Goal: Task Accomplishment & Management: Use online tool/utility

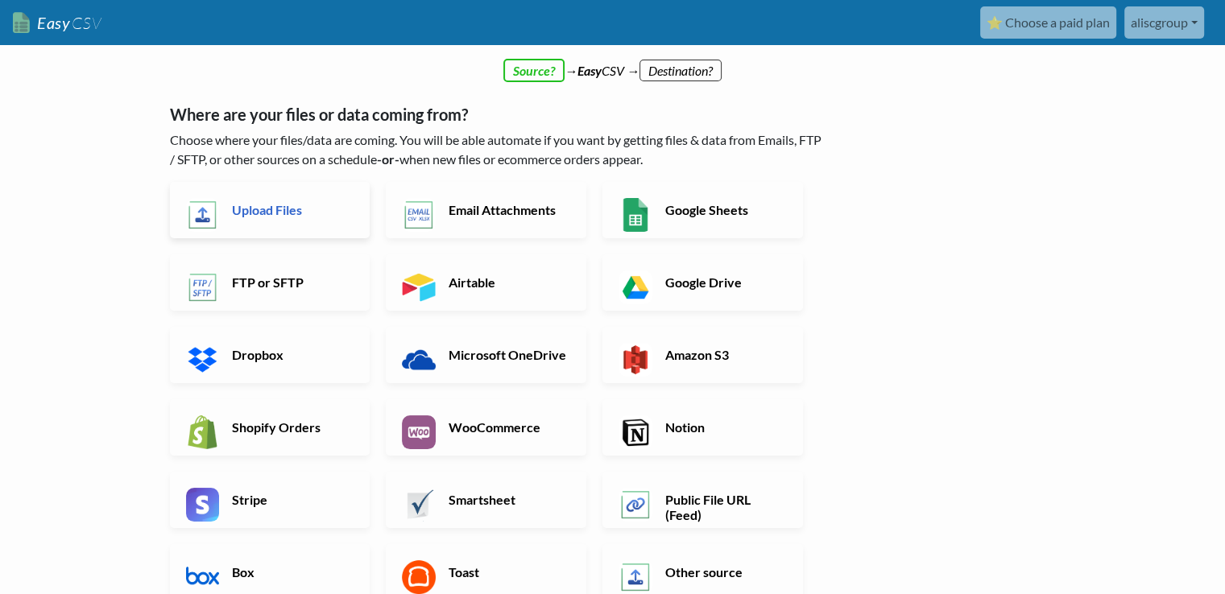
click at [257, 213] on h6 "Upload Files" at bounding box center [291, 209] width 126 height 15
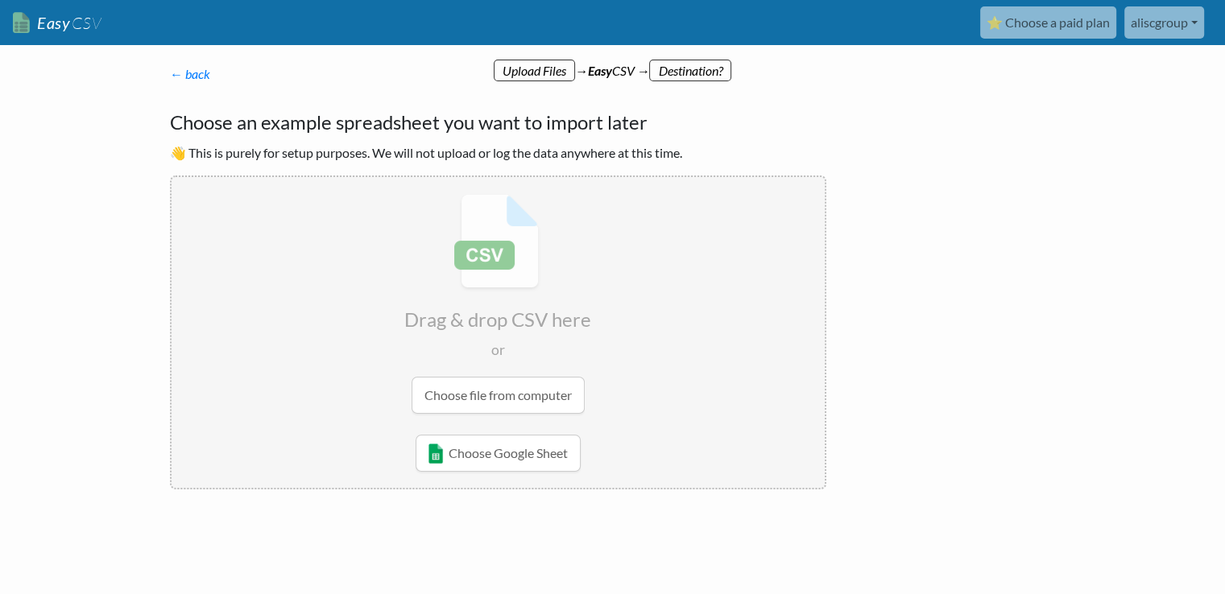
click at [503, 395] on input "file" at bounding box center [498, 304] width 653 height 254
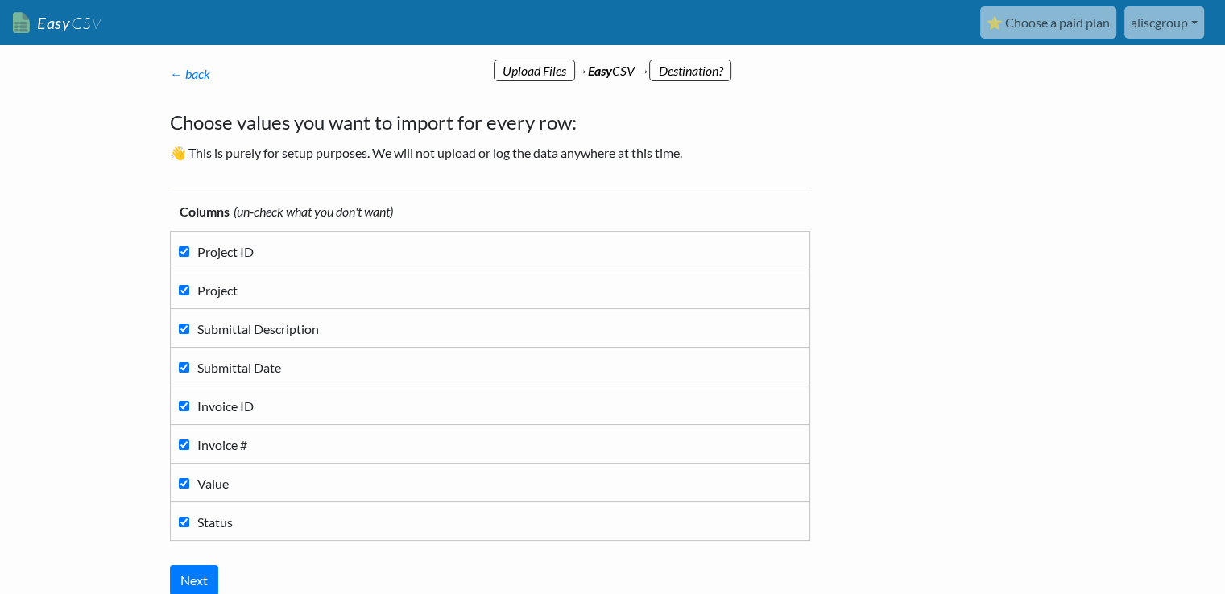
scroll to position [134, 0]
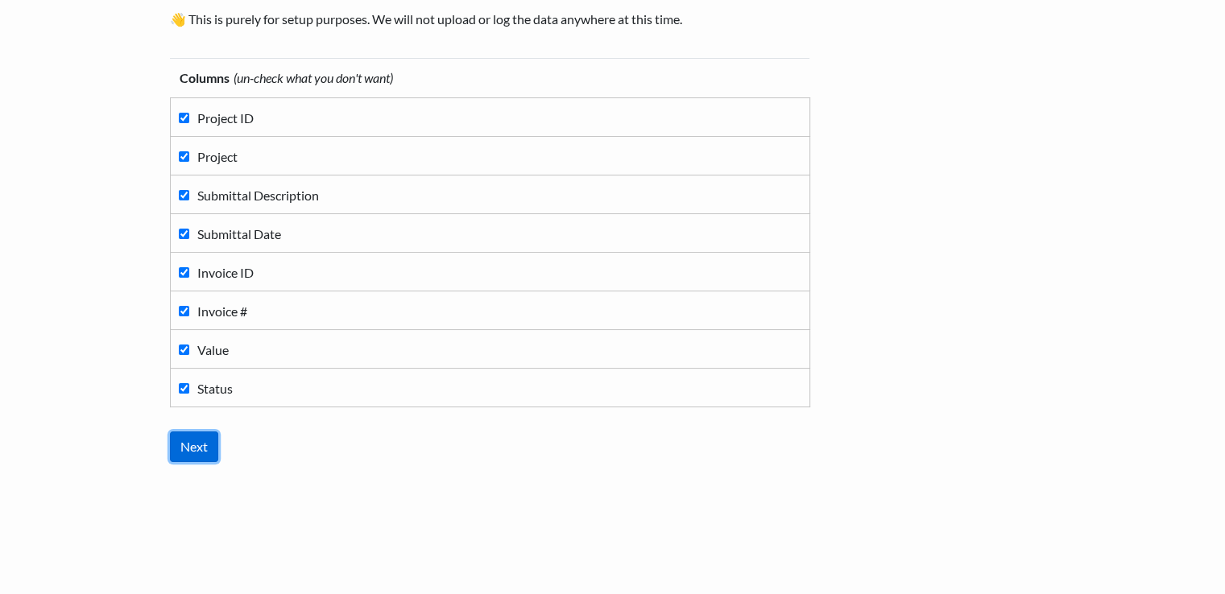
click at [194, 441] on input "Next" at bounding box center [194, 447] width 48 height 31
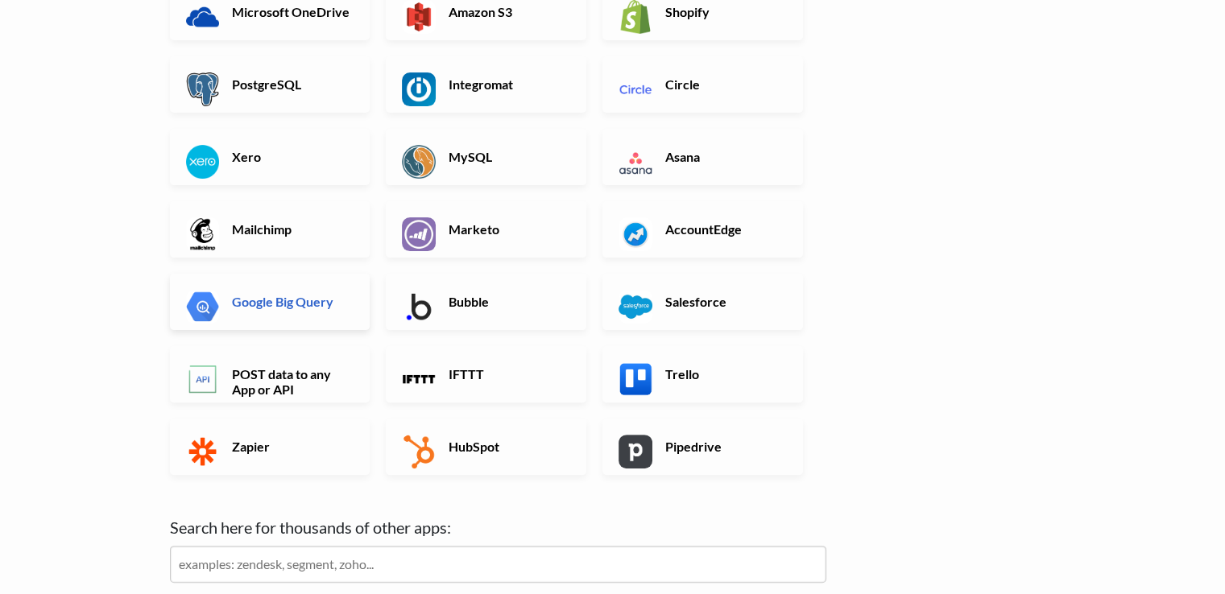
scroll to position [483, 0]
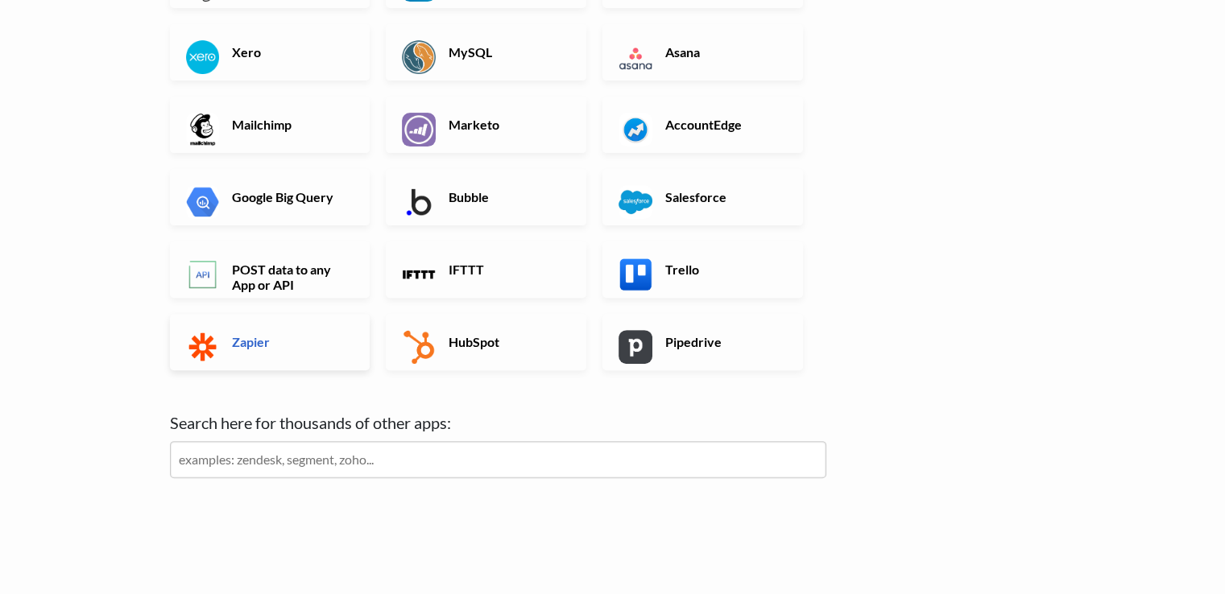
click at [255, 339] on h6 "Zapier" at bounding box center [291, 341] width 126 height 15
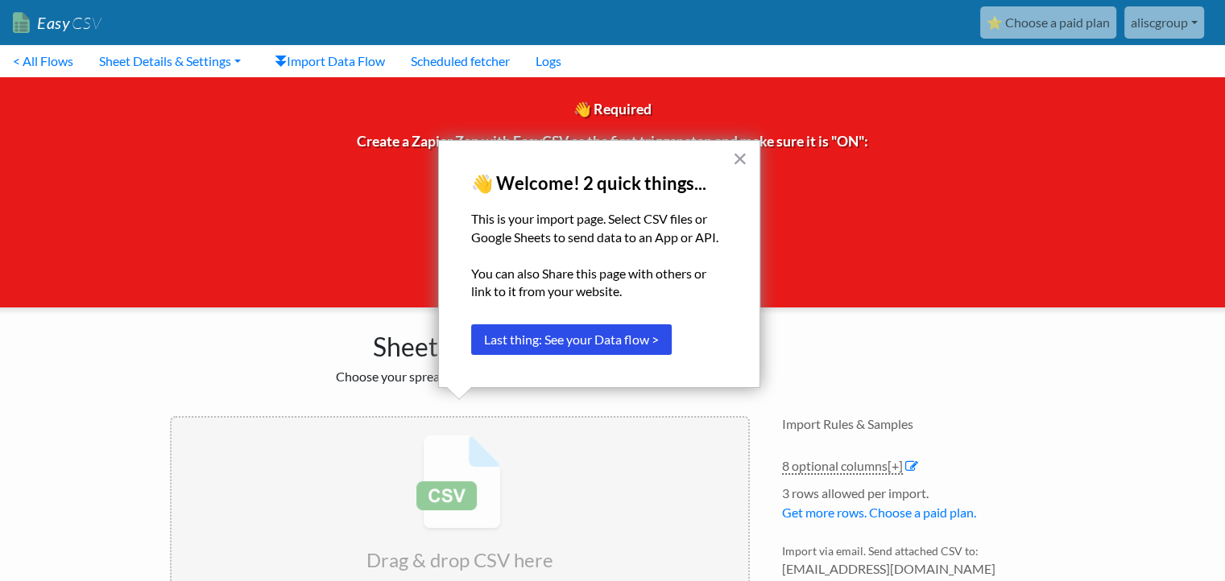
scroll to position [140, 0]
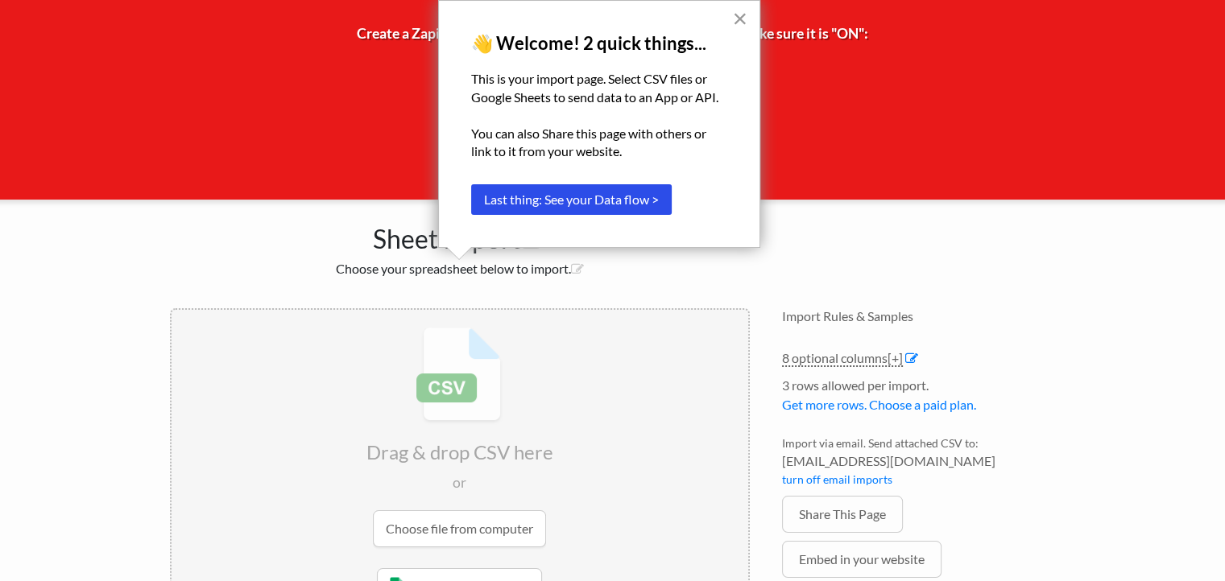
click at [736, 19] on button "×" at bounding box center [739, 19] width 15 height 26
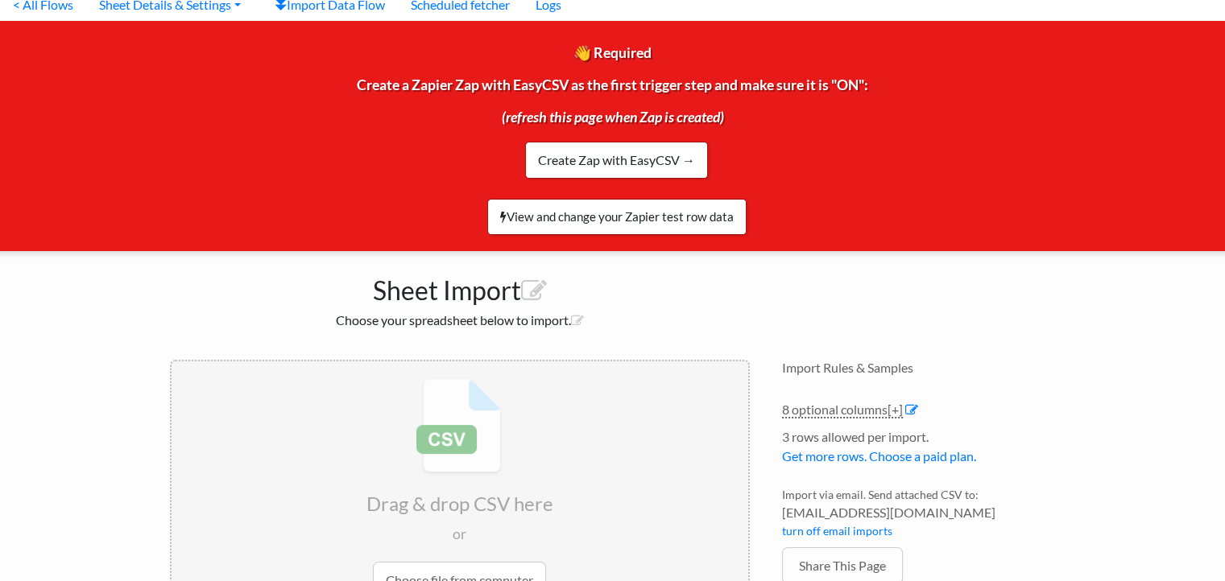
scroll to position [19, 0]
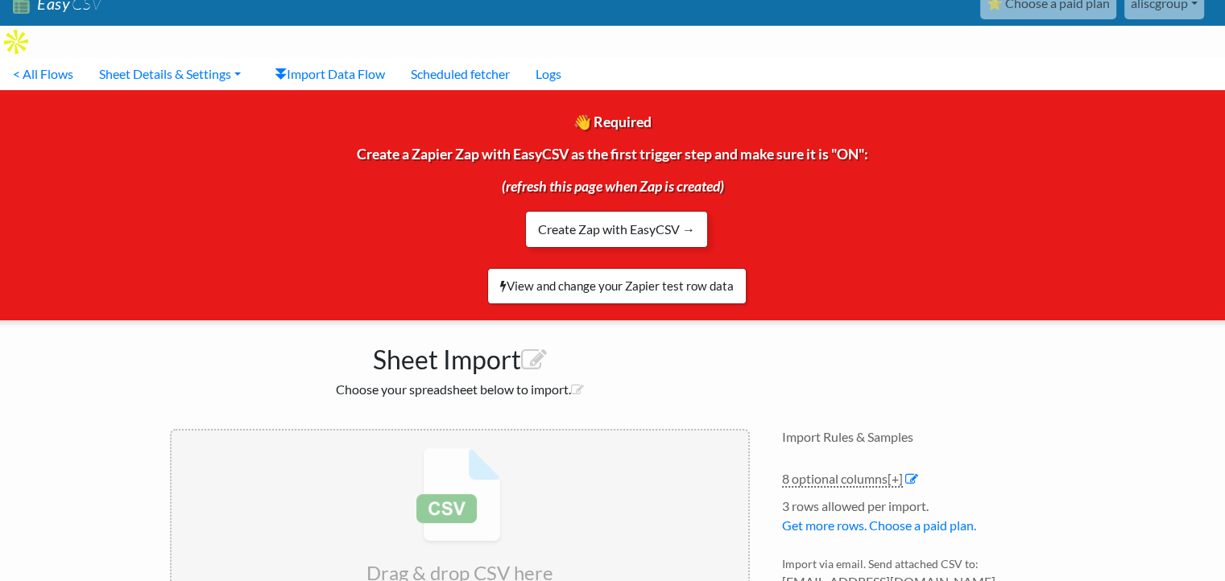
click at [624, 211] on link "Create Zap with EasyCSV →" at bounding box center [616, 229] width 183 height 37
click at [340, 58] on link "Import Data Flow" at bounding box center [330, 74] width 136 height 32
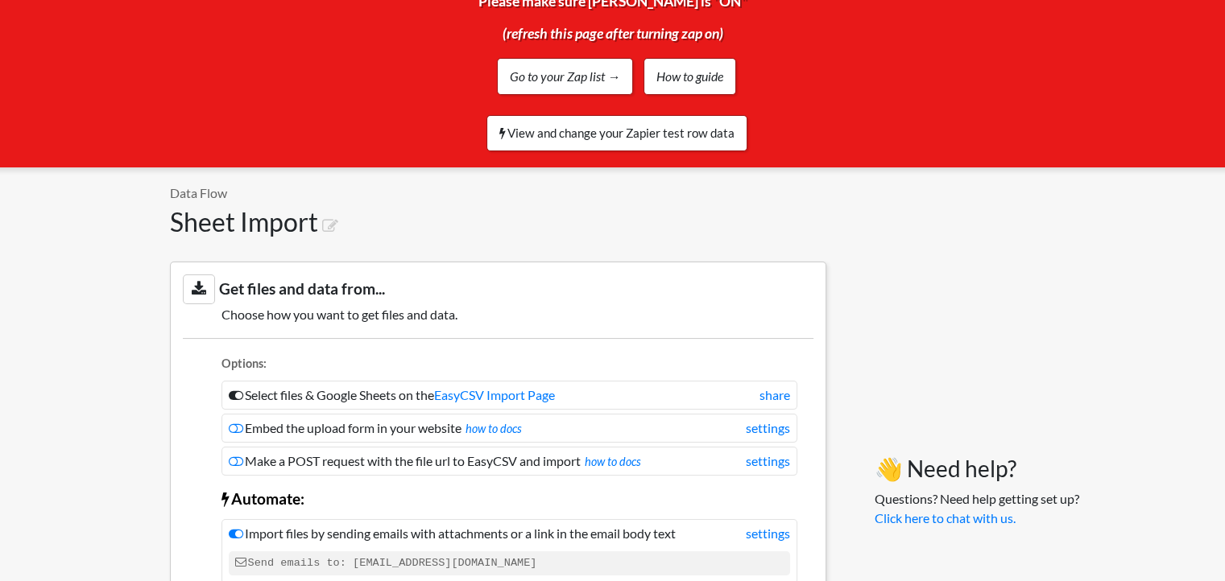
scroll to position [161, 0]
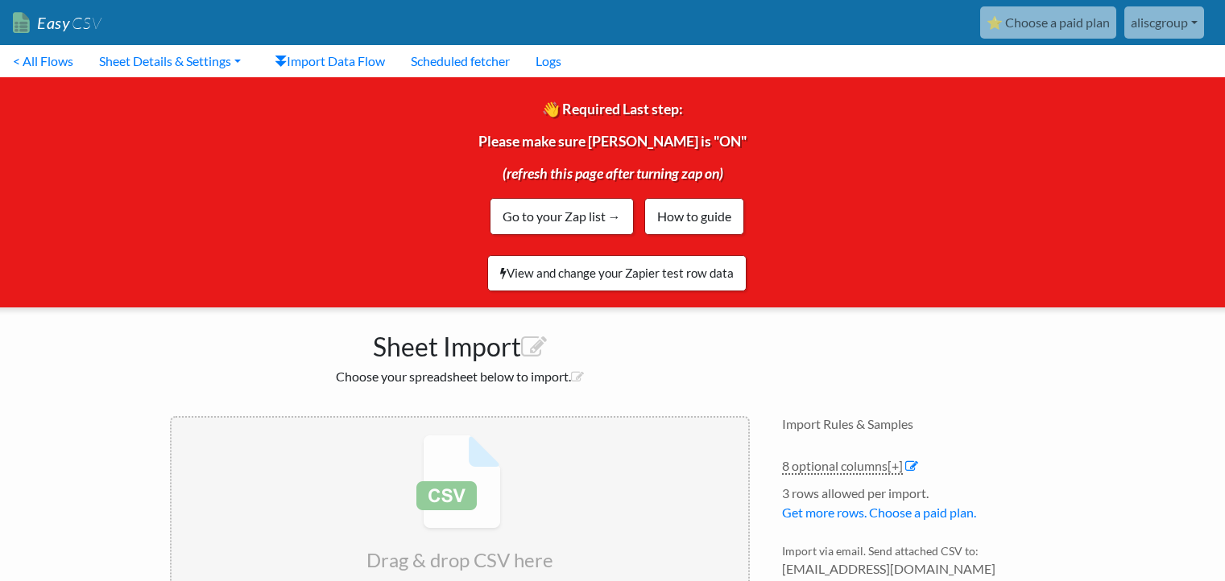
scroll to position [13, 0]
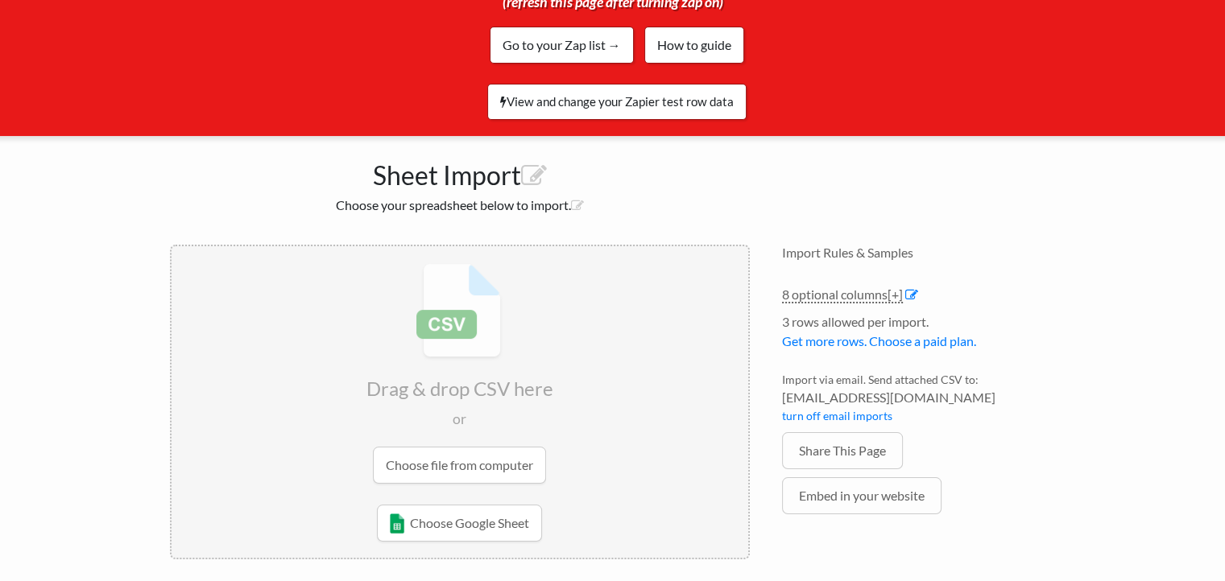
scroll to position [180, 0]
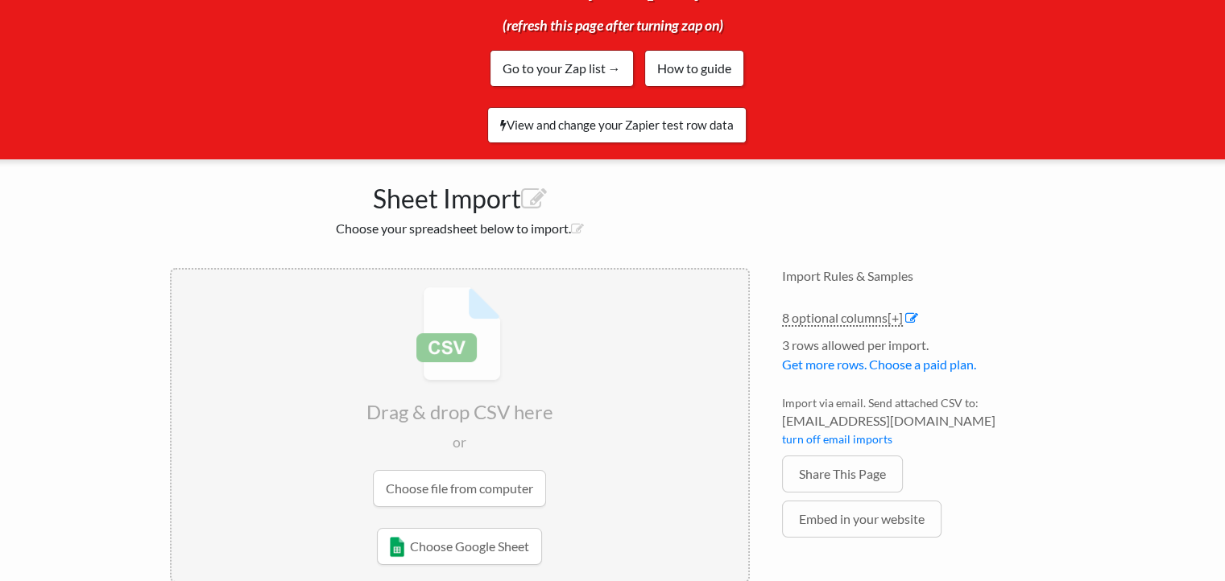
click at [459, 457] on input "file" at bounding box center [460, 397] width 577 height 254
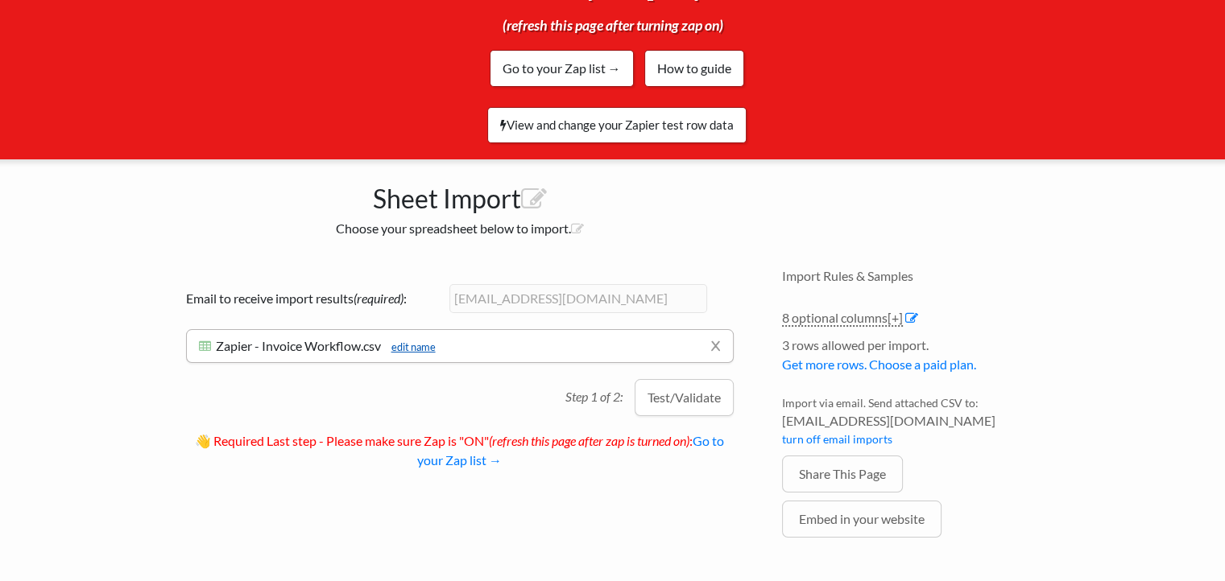
click at [417, 341] on link "edit name" at bounding box center [409, 347] width 52 height 13
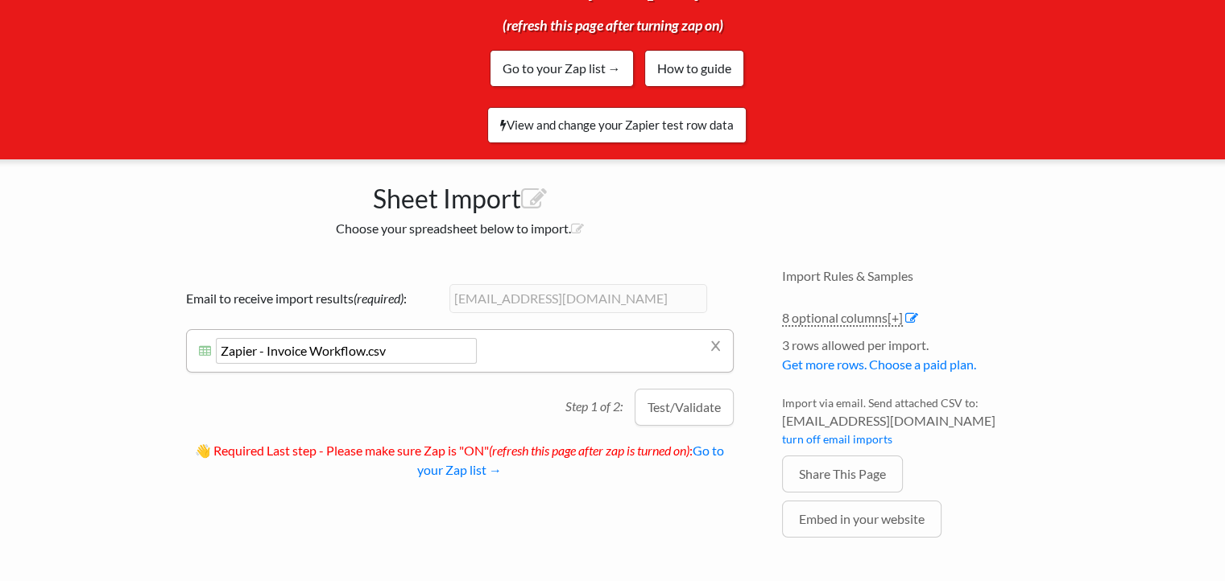
drag, startPoint x: 403, startPoint y: 323, endPoint x: 1, endPoint y: 298, distance: 402.7
click at [0, 297] on body "Easy CSV ⭐ Choose a paid plan aliscgroup Aliscgroup All Flows All CSV Generator…" at bounding box center [612, 211] width 1225 height 783
click at [653, 389] on button "Test/Validate" at bounding box center [684, 407] width 99 height 37
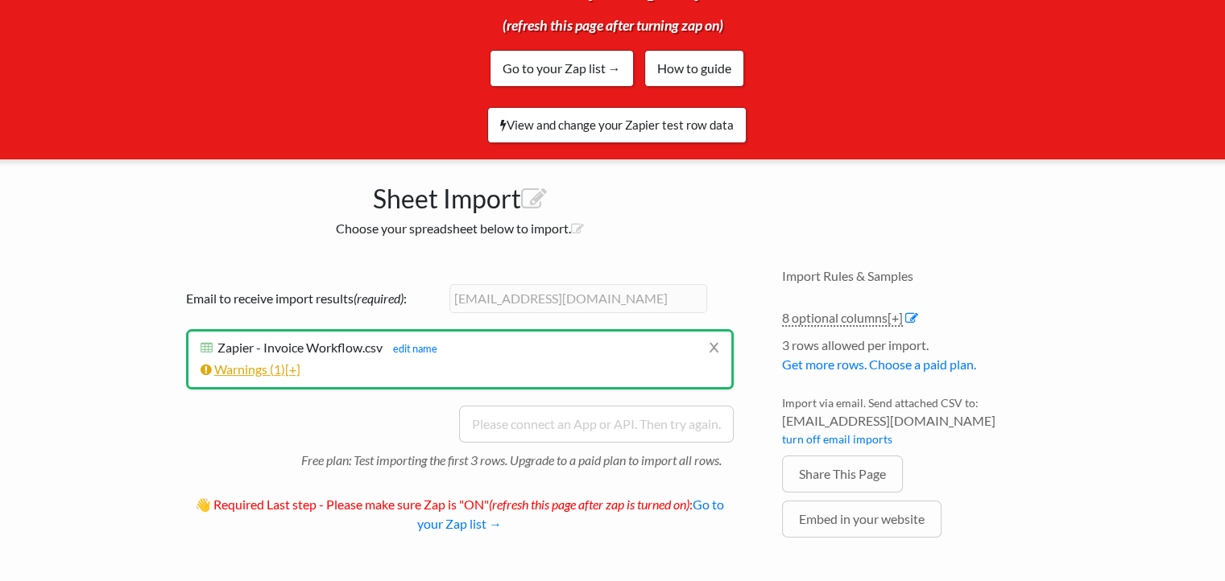
click at [275, 362] on span "1" at bounding box center [277, 369] width 7 height 15
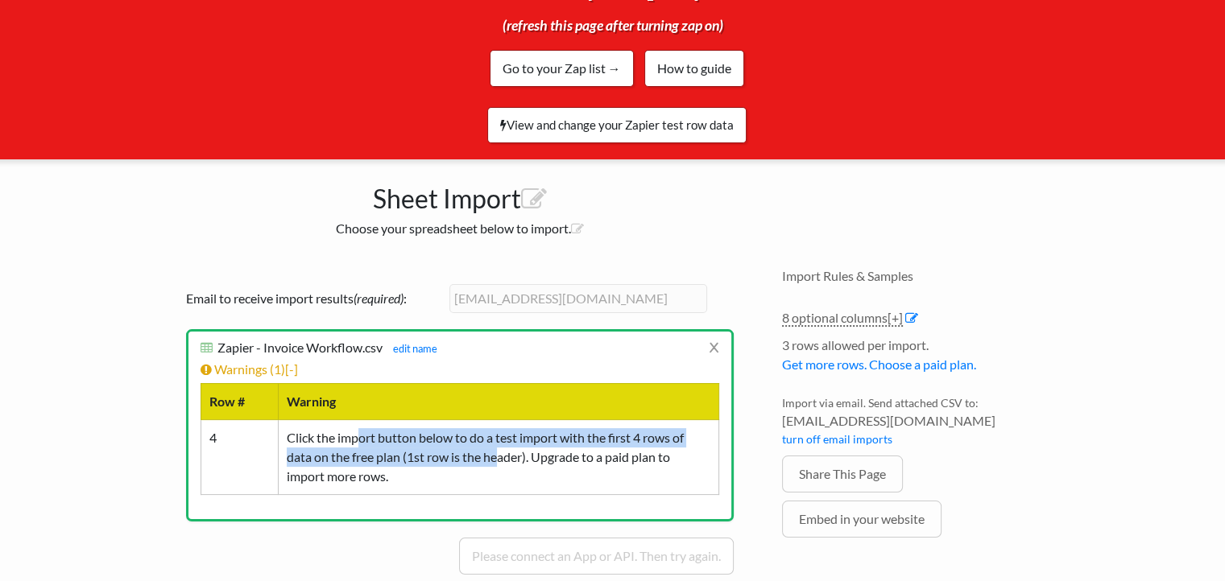
drag, startPoint x: 358, startPoint y: 407, endPoint x: 501, endPoint y: 420, distance: 143.1
click at [501, 420] on td "Click the import button below to do a test import with the first 4 rows of data…" at bounding box center [498, 457] width 441 height 75
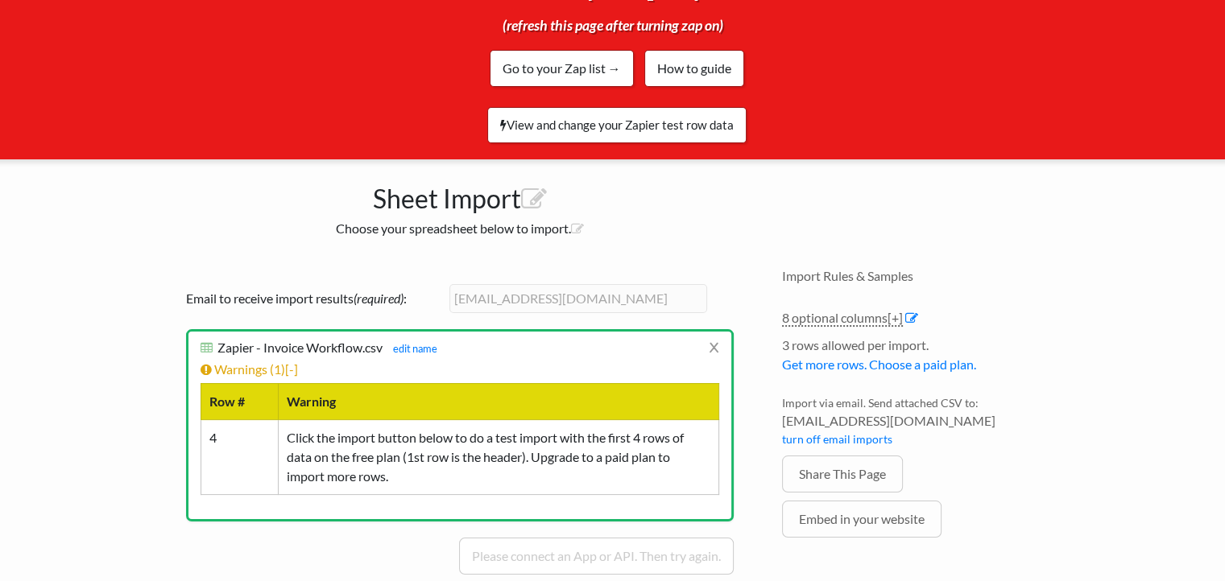
click at [677, 360] on li "Warnings ( 1 ) [-] Row # Warning 4 Click the import button below to do a test i…" at bounding box center [460, 427] width 519 height 135
click at [278, 362] on span "1" at bounding box center [277, 369] width 7 height 15
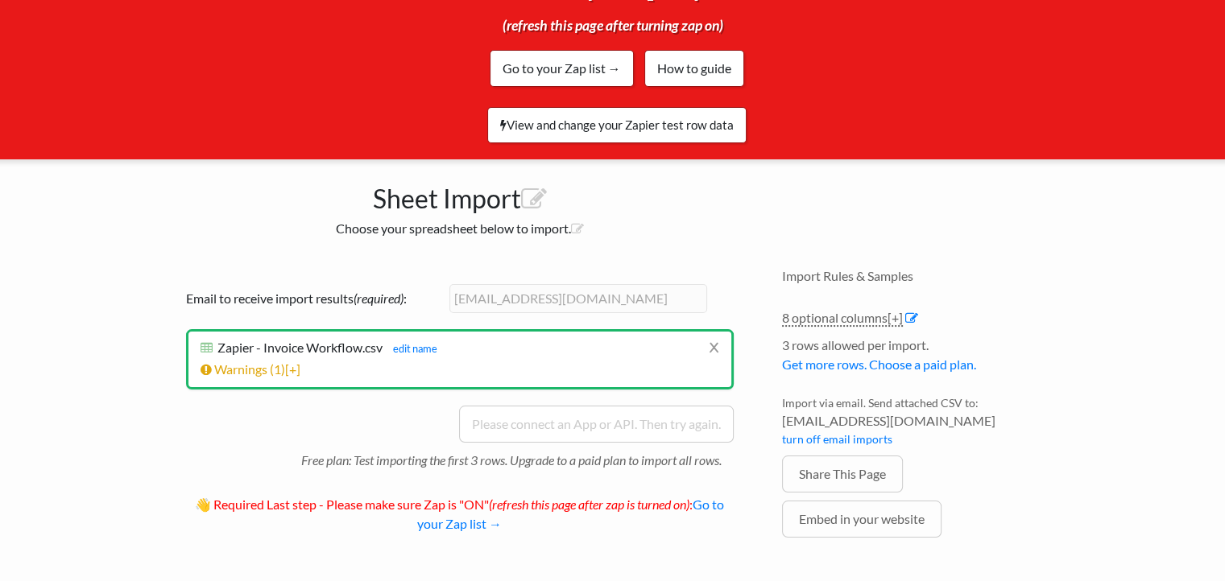
drag, startPoint x: 838, startPoint y: 537, endPoint x: 1065, endPoint y: 534, distance: 227.1
click at [844, 537] on div "Import Rules & Samples 8 optional columns [+] Col Header Value Options Project …" at bounding box center [919, 427] width 306 height 350
click at [590, 443] on p "Free plan: Test importing the first 3 rows. Upgrade to a paid plan to import al…" at bounding box center [517, 456] width 432 height 27
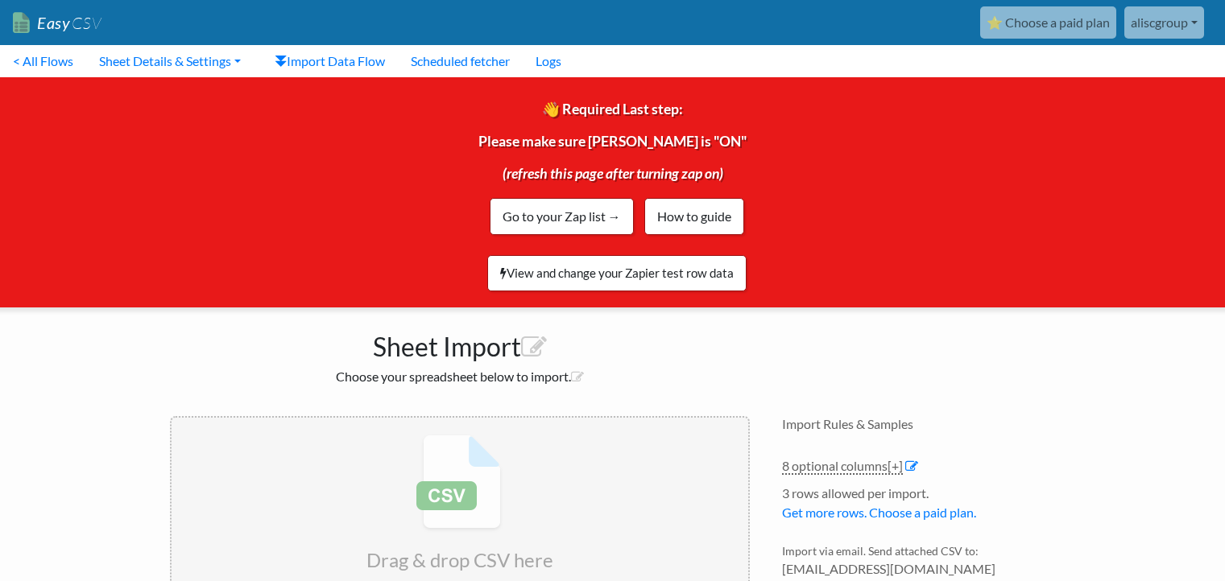
scroll to position [180, 0]
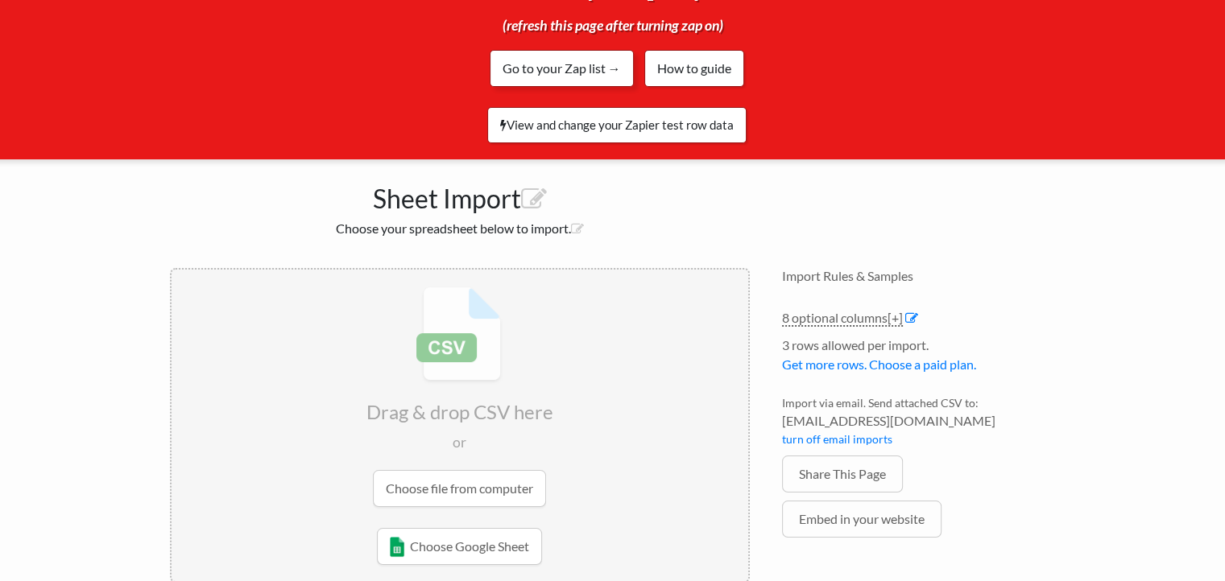
click at [557, 50] on link "Go to your Zap list →" at bounding box center [562, 68] width 144 height 37
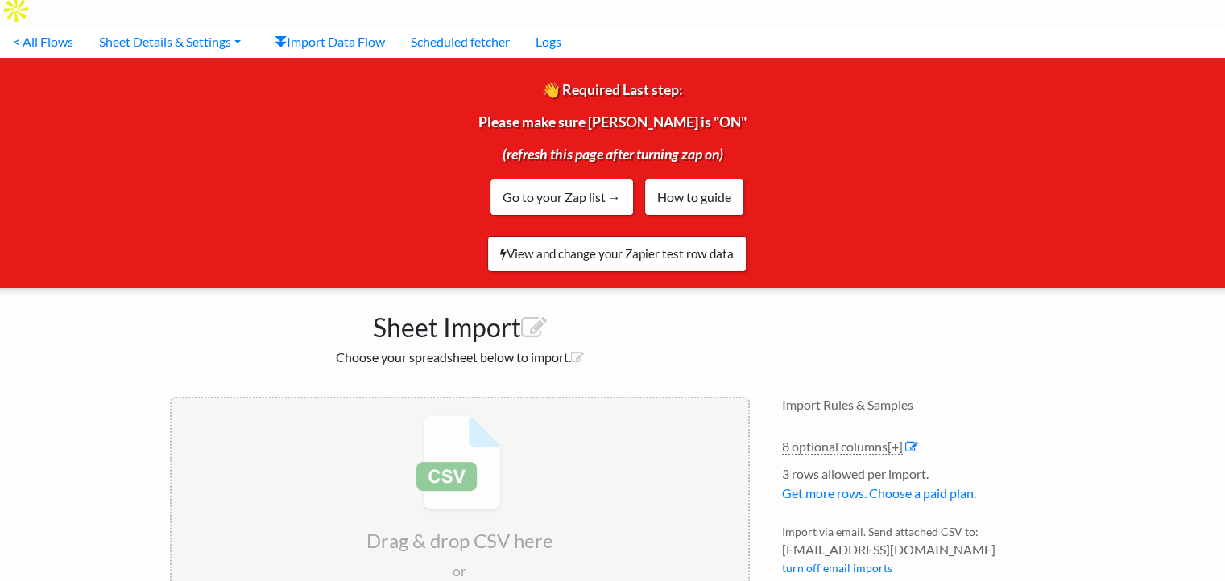
scroll to position [0, 0]
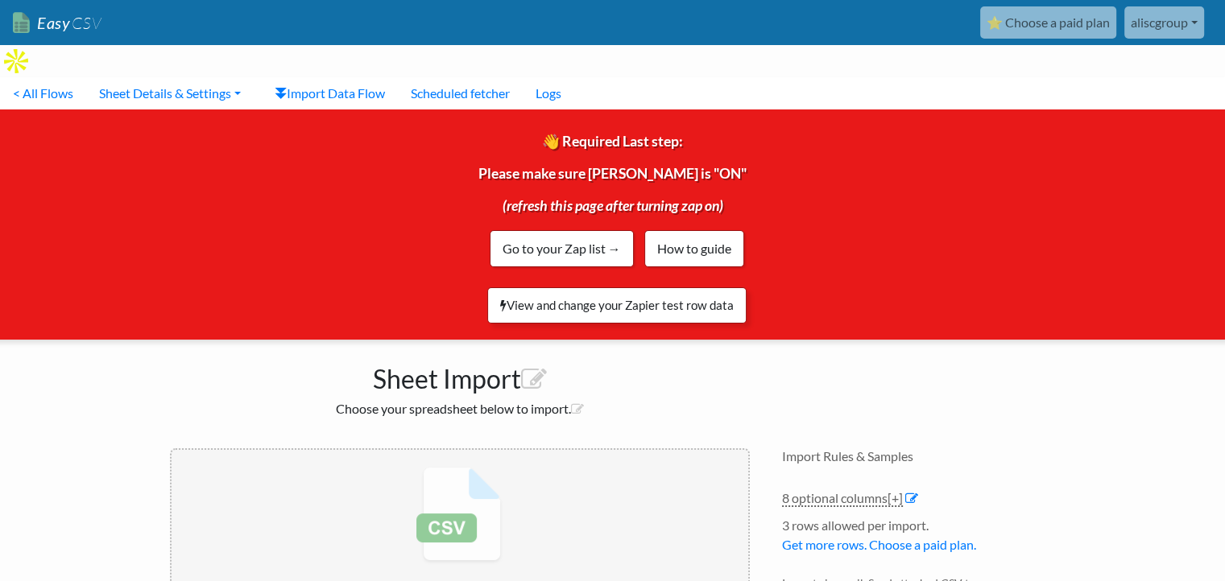
click at [672, 288] on link "View and change your Zapier test row data" at bounding box center [616, 306] width 259 height 36
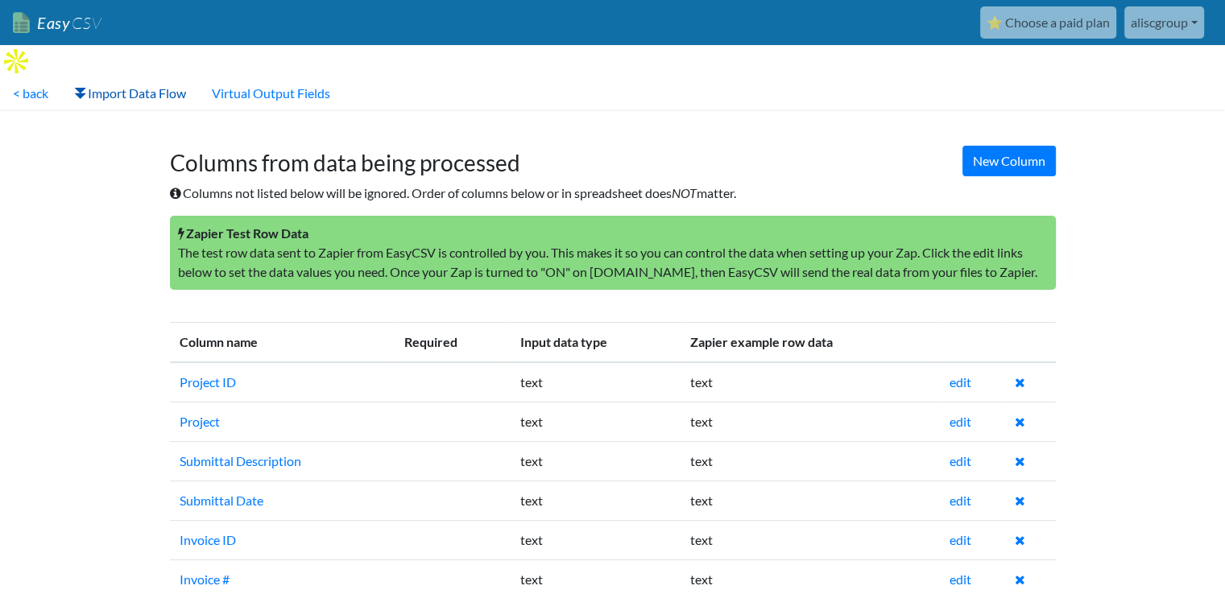
click at [143, 77] on link "Import Data Flow" at bounding box center [130, 93] width 138 height 32
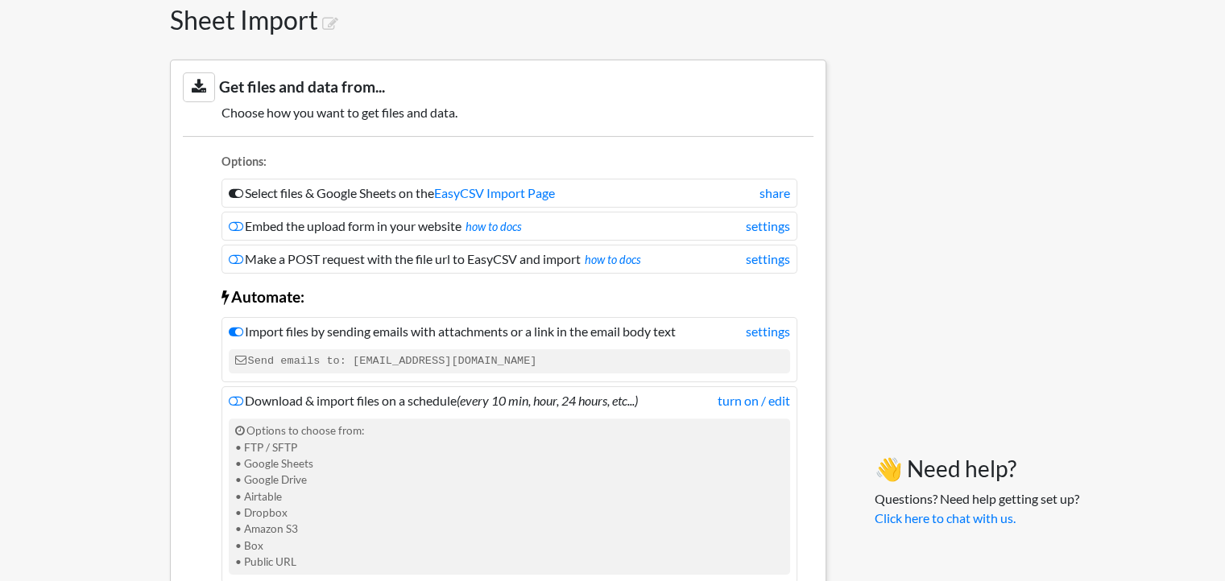
scroll to position [403, 0]
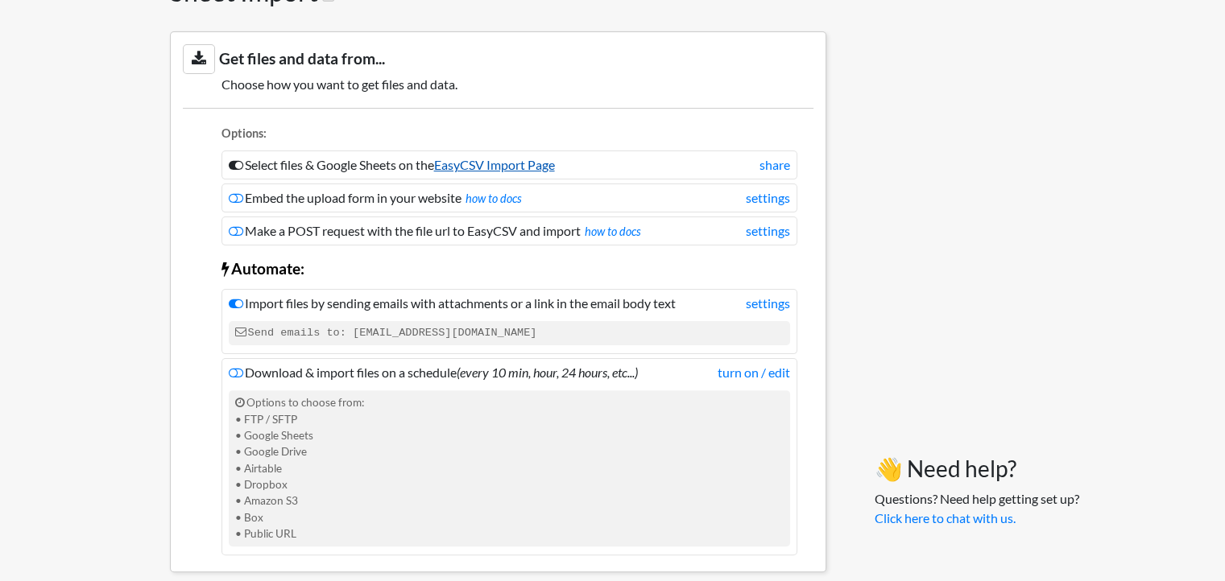
click at [511, 157] on link "EasyCSV Import Page" at bounding box center [494, 164] width 121 height 15
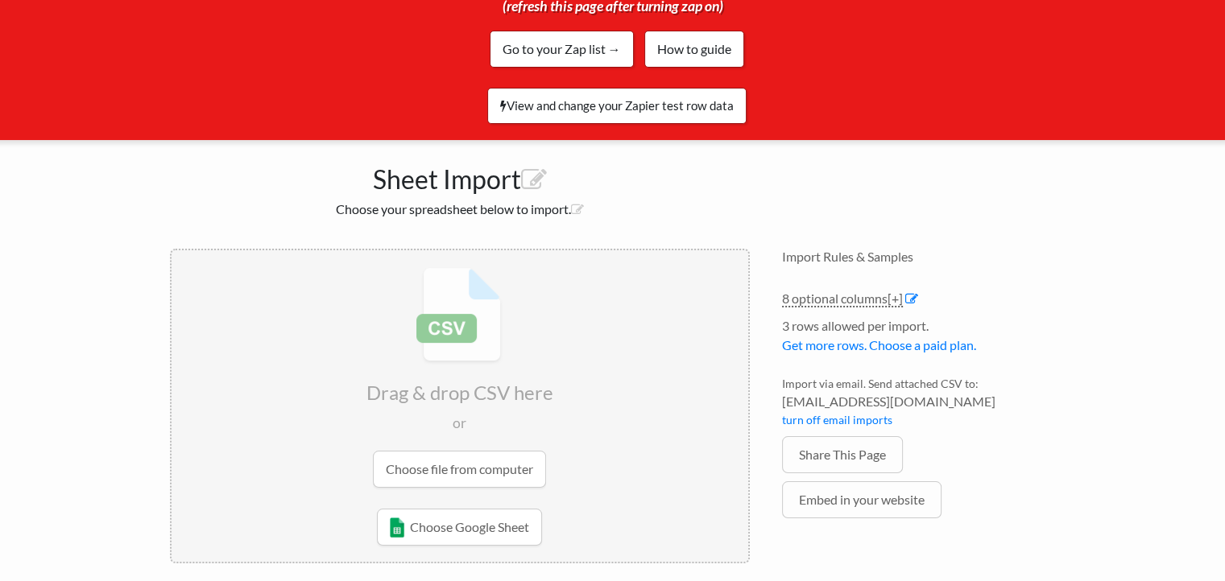
scroll to position [180, 0]
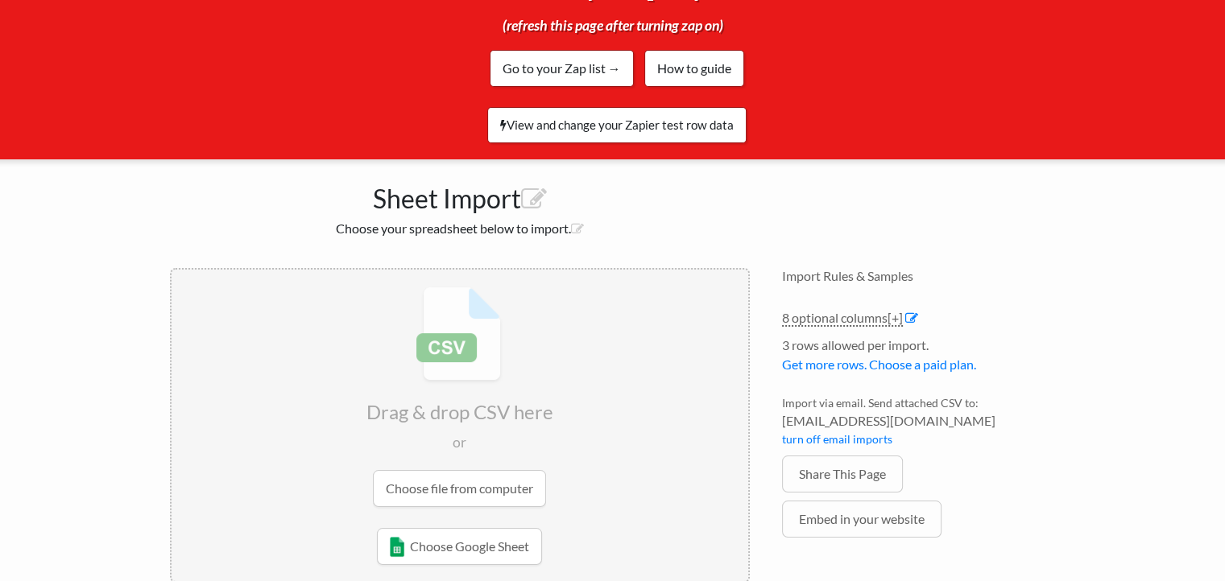
click at [488, 456] on input "file" at bounding box center [460, 397] width 577 height 254
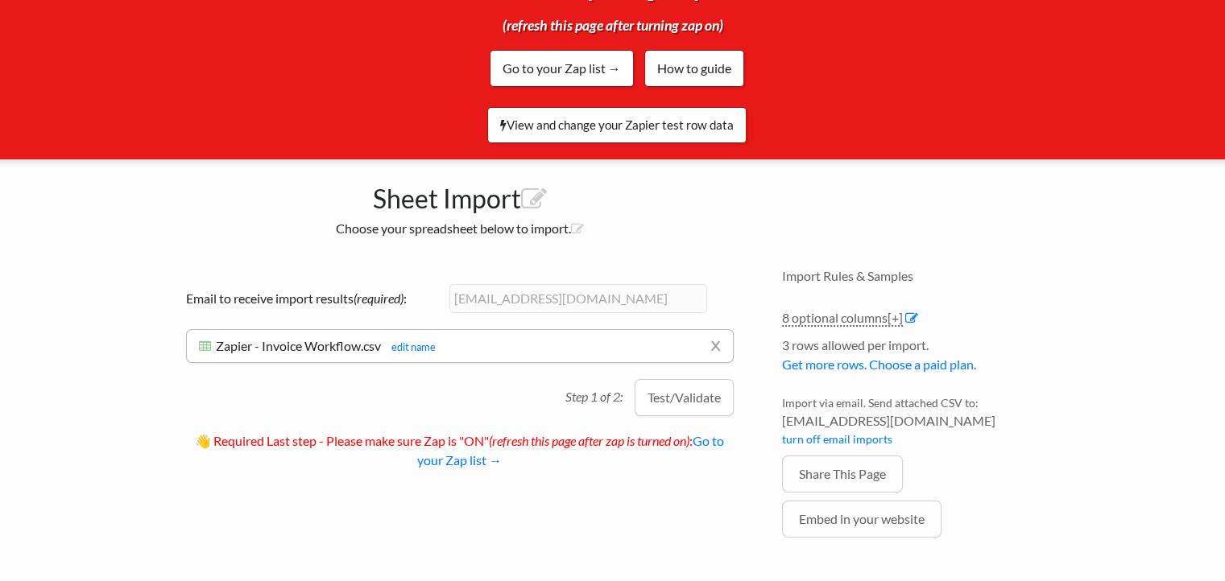
click at [697, 379] on button "Test/Validate" at bounding box center [684, 397] width 99 height 37
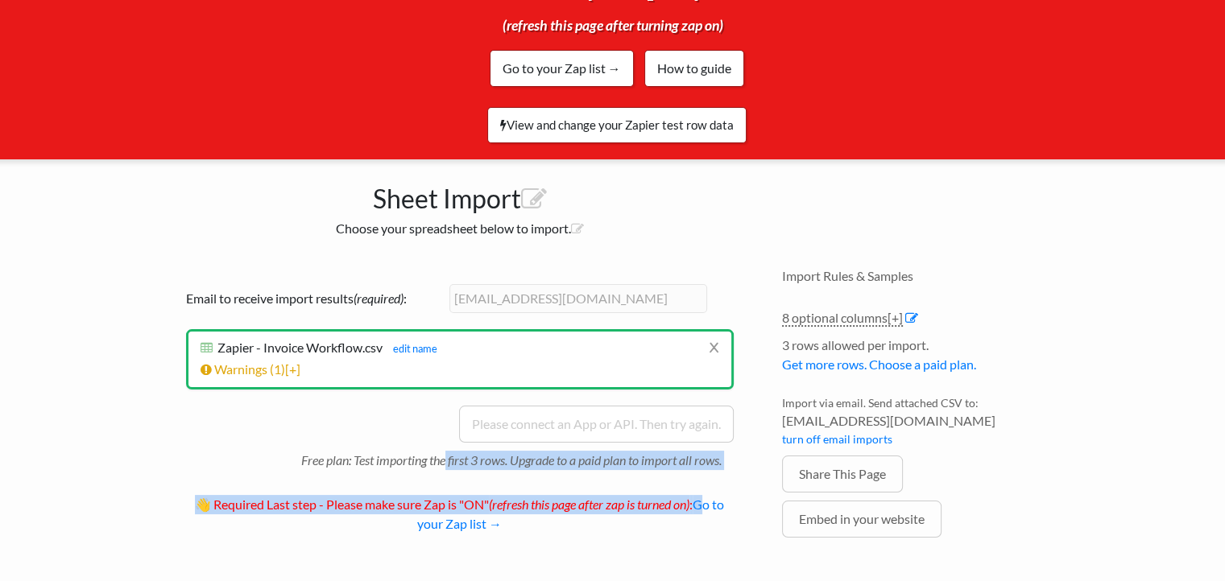
drag, startPoint x: 474, startPoint y: 427, endPoint x: 708, endPoint y: 451, distance: 235.6
click at [708, 451] on div "Email to receive import results (required) : aliscgroup@gmail.com x Zapier - In…" at bounding box center [460, 412] width 580 height 289
click at [448, 443] on p "Free plan: Test importing the first 3 rows. Upgrade to a paid plan to import al…" at bounding box center [517, 456] width 432 height 27
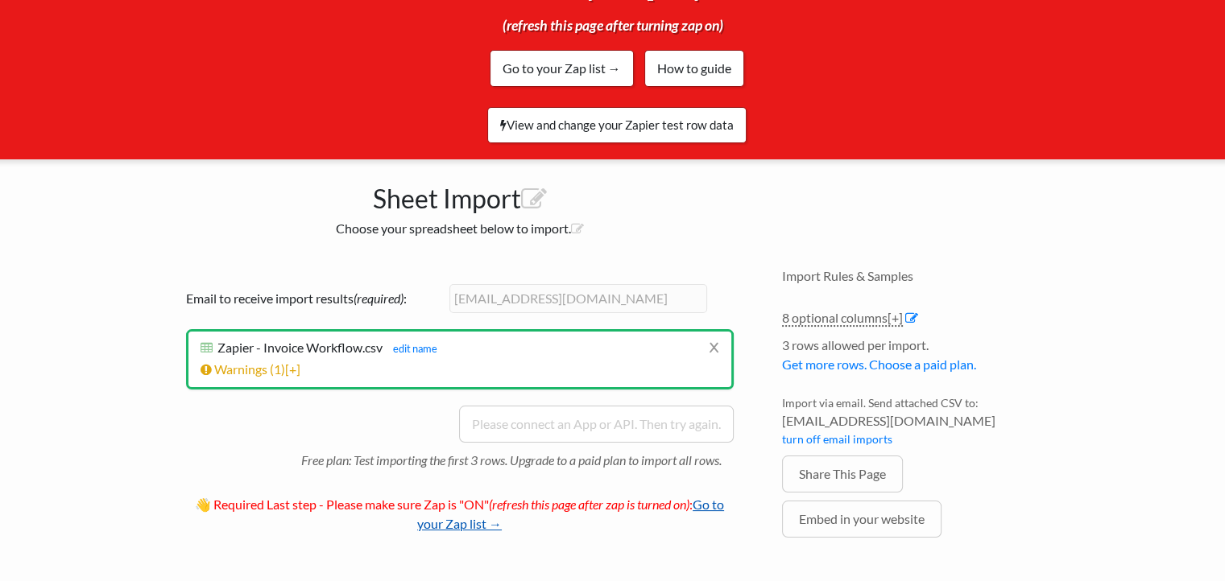
click at [716, 497] on link "Go to your Zap list →" at bounding box center [570, 514] width 307 height 35
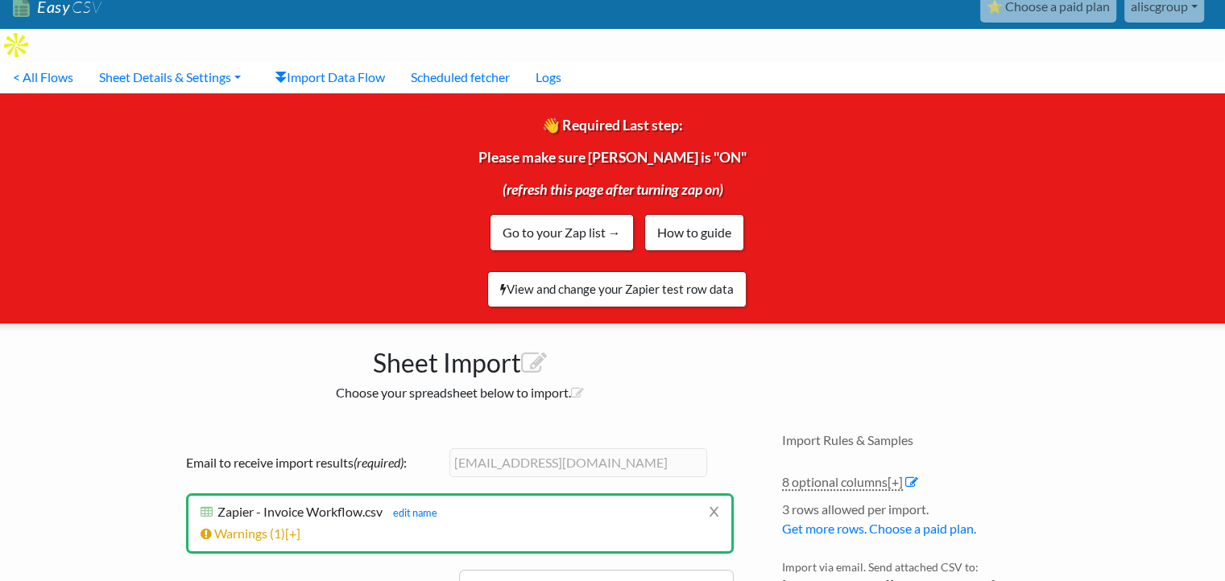
scroll to position [0, 0]
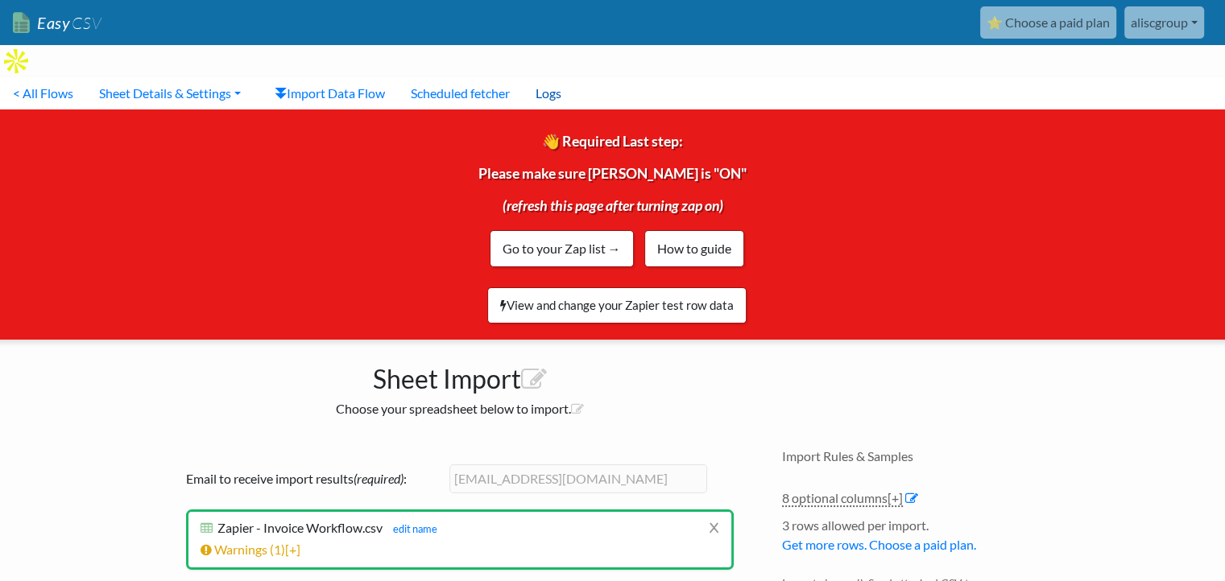
click at [557, 77] on link "Logs" at bounding box center [549, 93] width 52 height 32
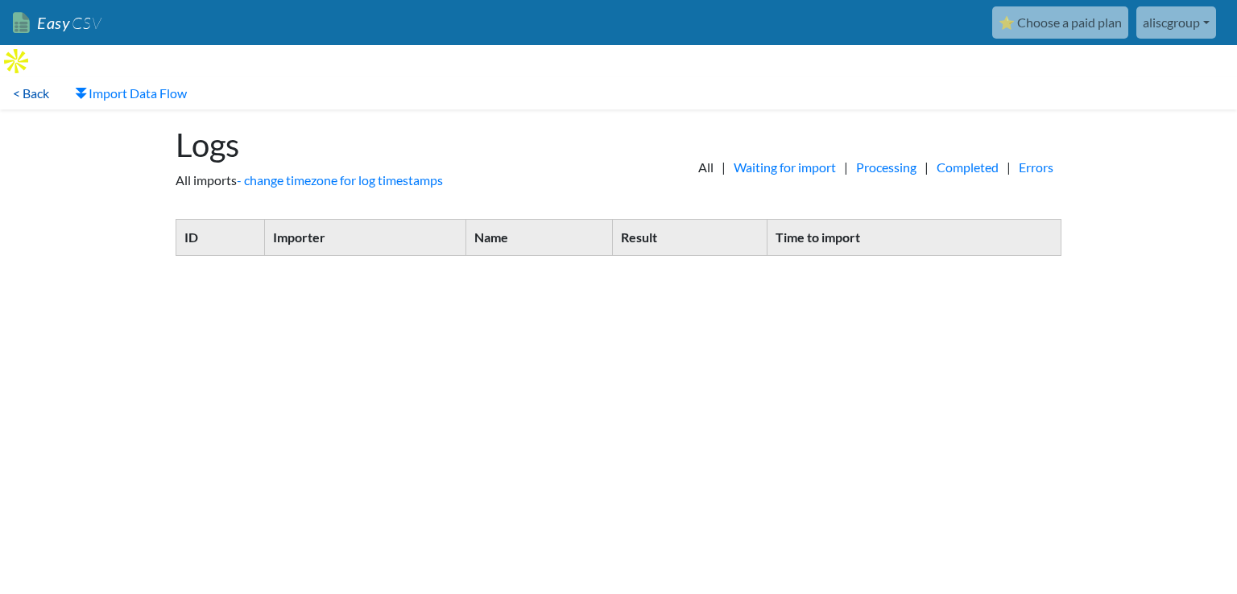
click at [45, 77] on link "< Back" at bounding box center [31, 93] width 62 height 32
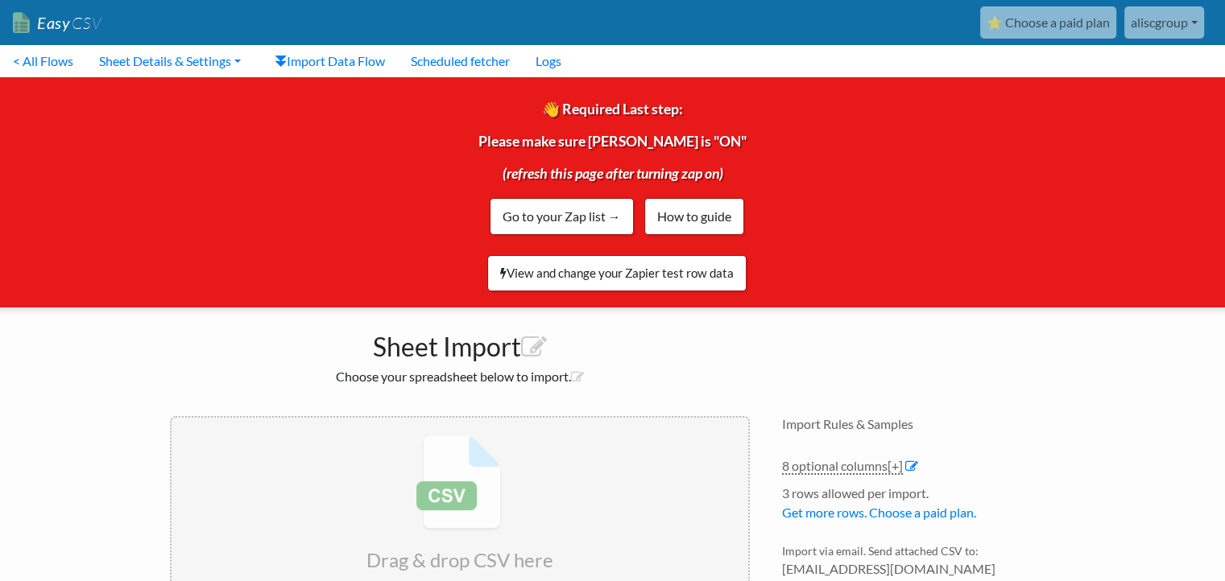
click at [49, 33] on link "Easy CSV" at bounding box center [57, 22] width 89 height 33
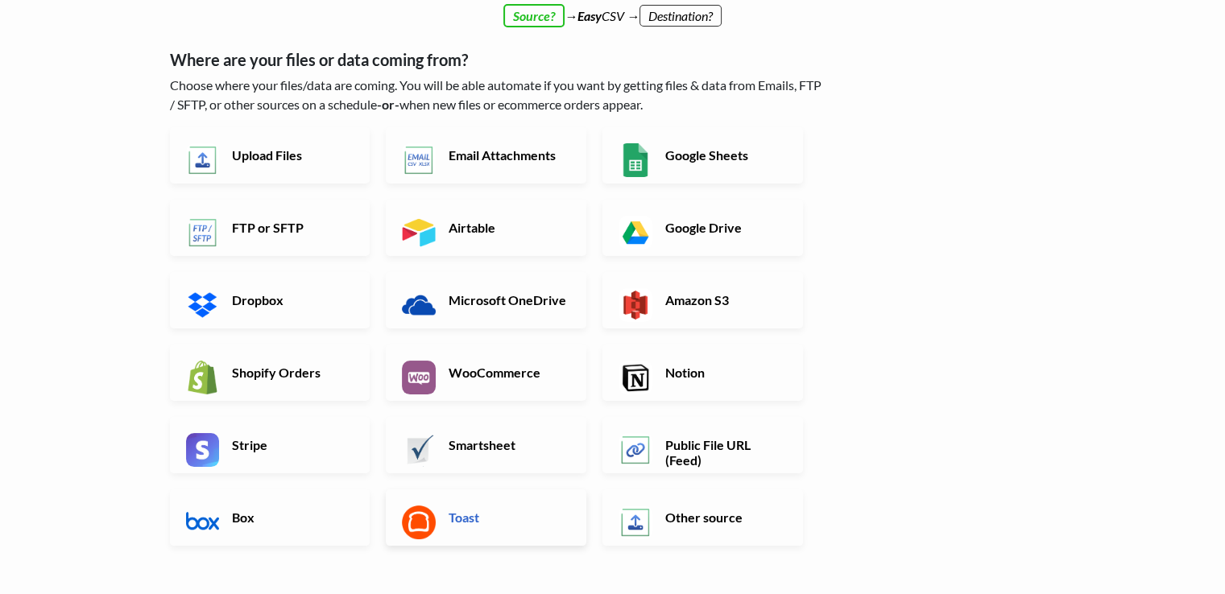
scroll to position [40, 0]
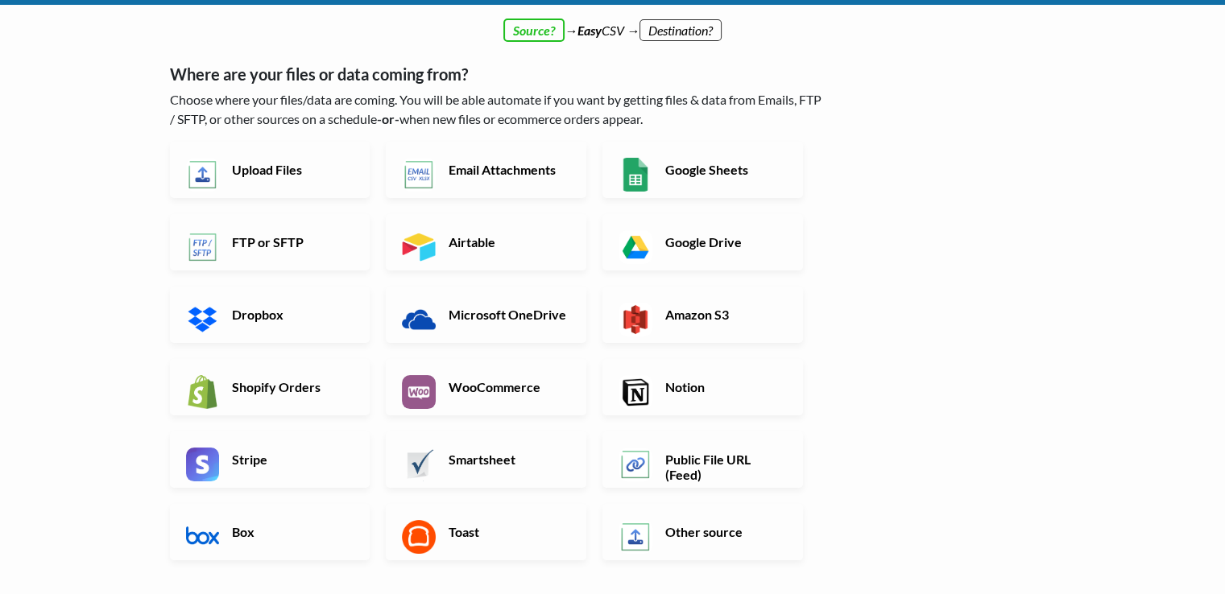
click at [325, 181] on link "Upload Files" at bounding box center [270, 170] width 201 height 56
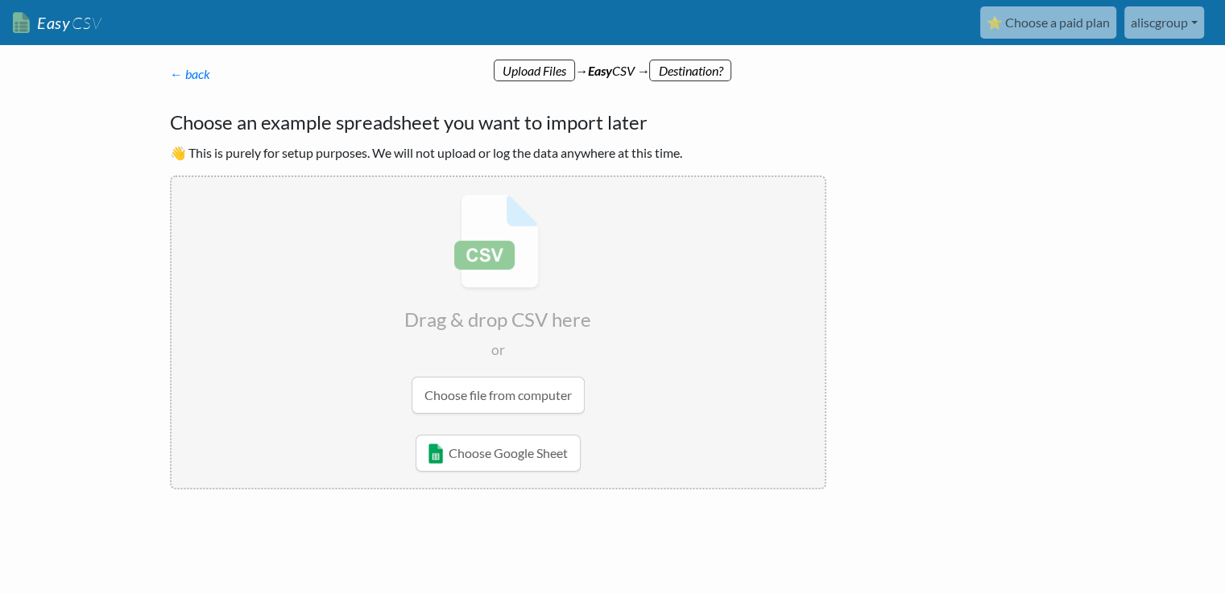
click at [533, 400] on input "file" at bounding box center [498, 304] width 653 height 254
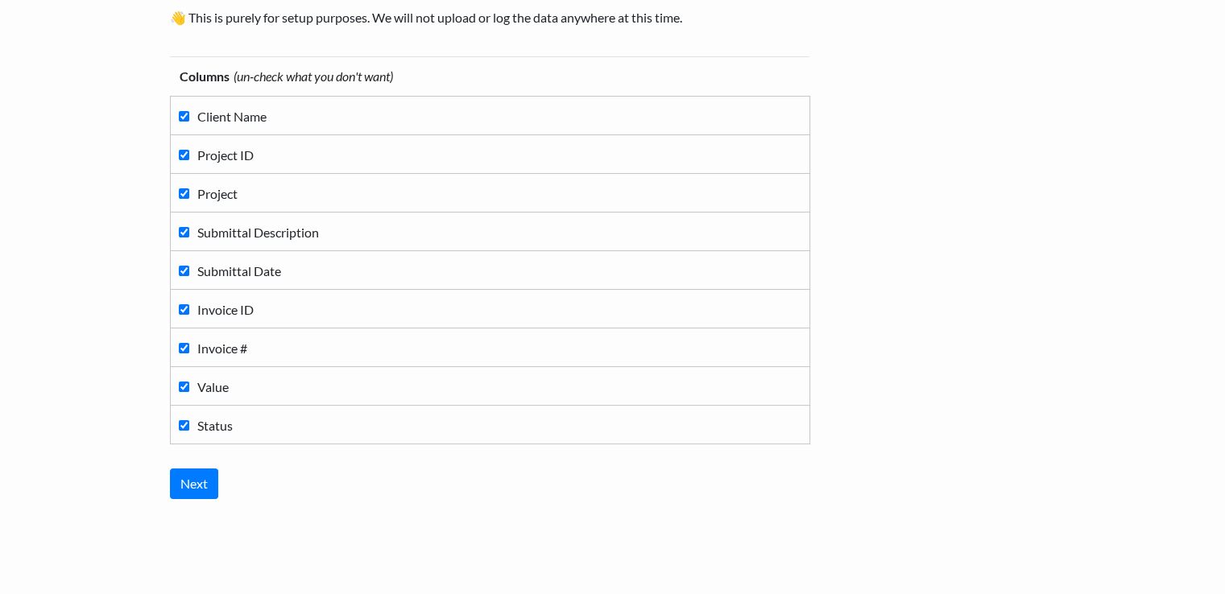
scroll to position [161, 0]
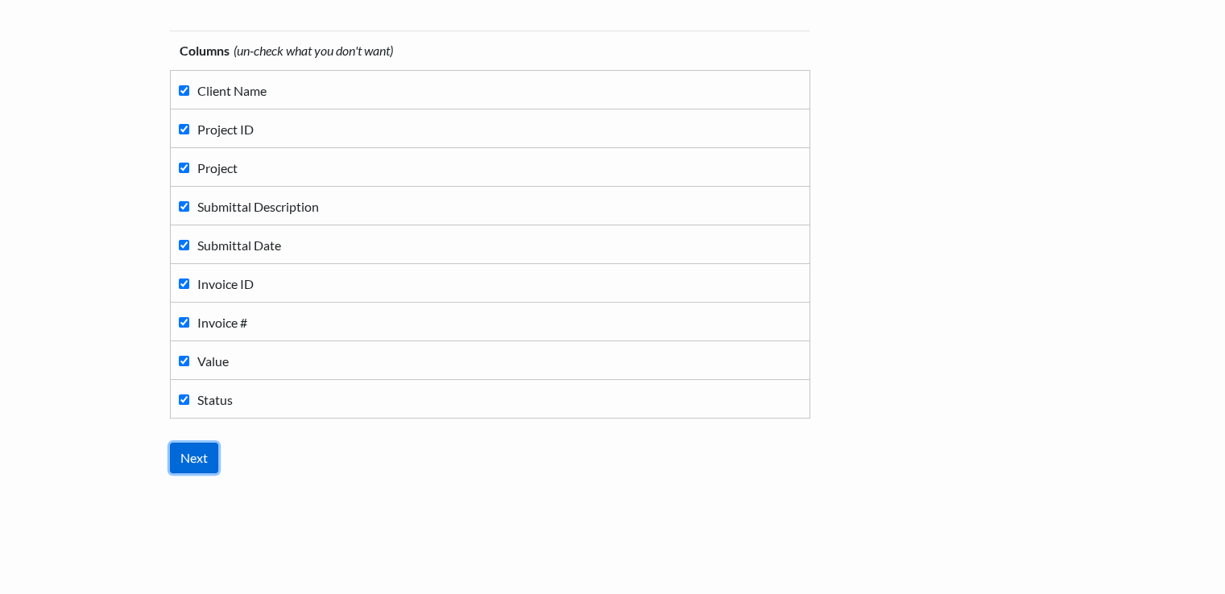
click at [193, 463] on input "Next" at bounding box center [194, 458] width 48 height 31
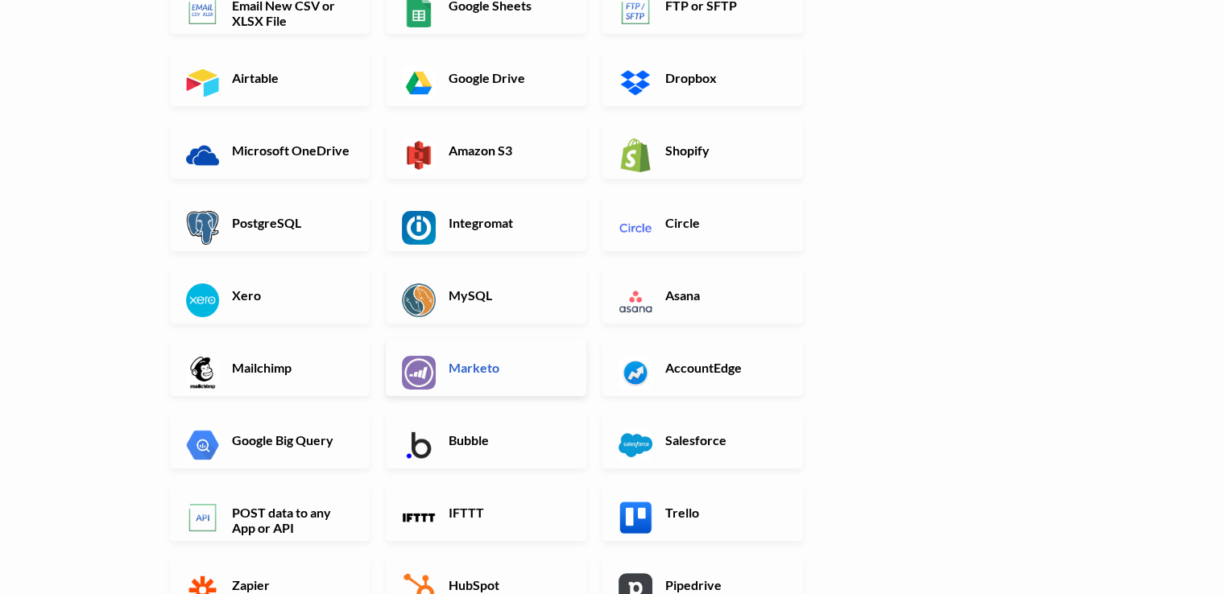
scroll to position [242, 0]
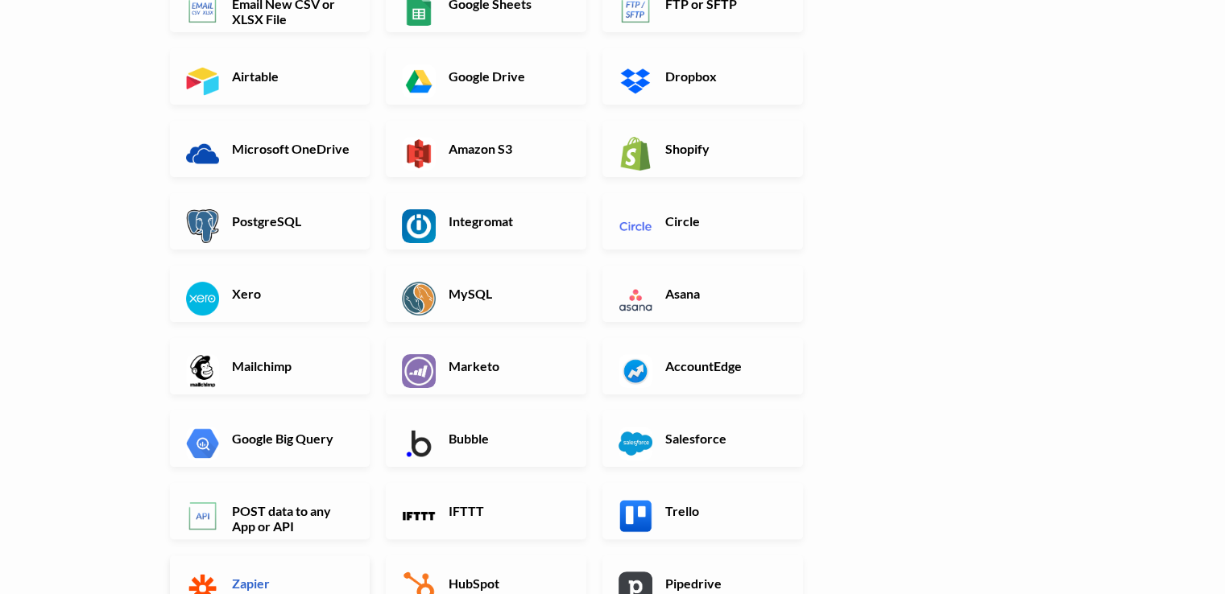
click at [296, 586] on h6 "Zapier" at bounding box center [291, 583] width 126 height 15
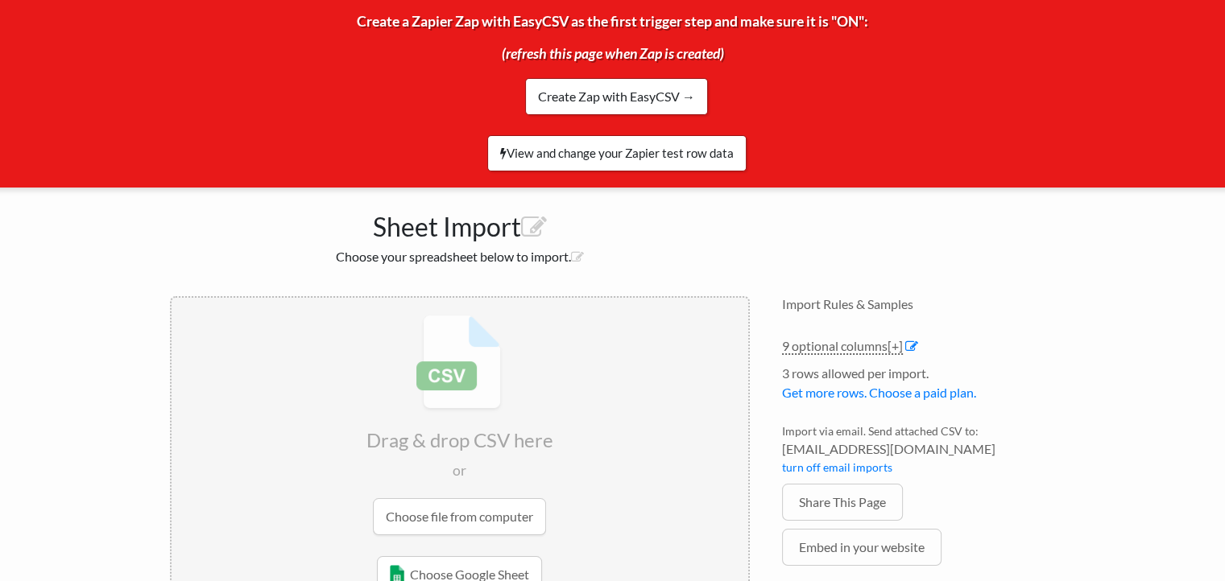
scroll to position [180, 0]
